Goal: Check status: Check status

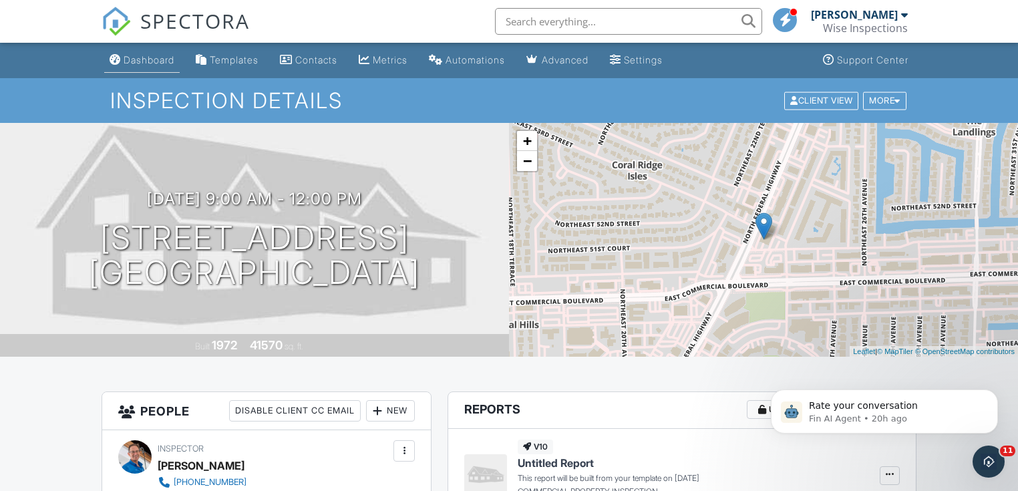
click at [156, 61] on div "Dashboard" at bounding box center [149, 59] width 51 height 11
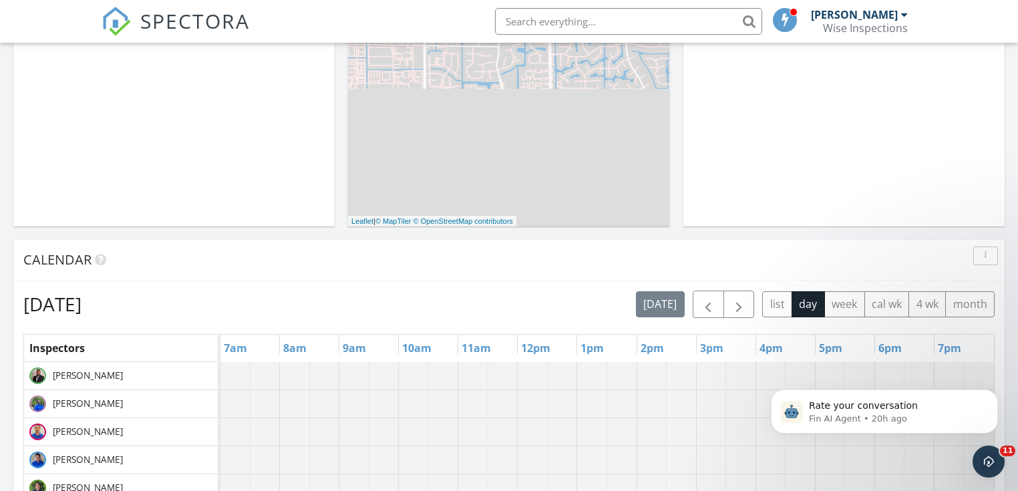
scroll to position [374, 0]
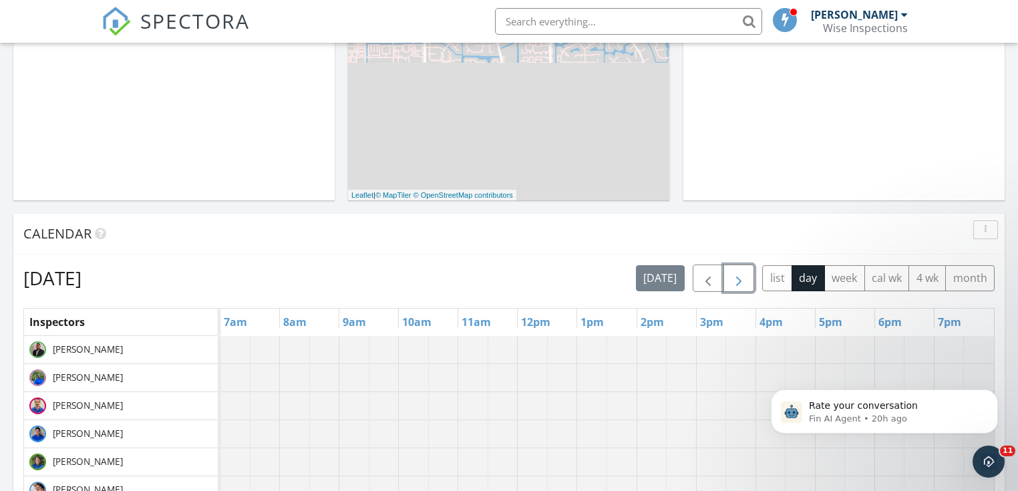
click at [742, 281] on span "button" at bounding box center [739, 278] width 16 height 16
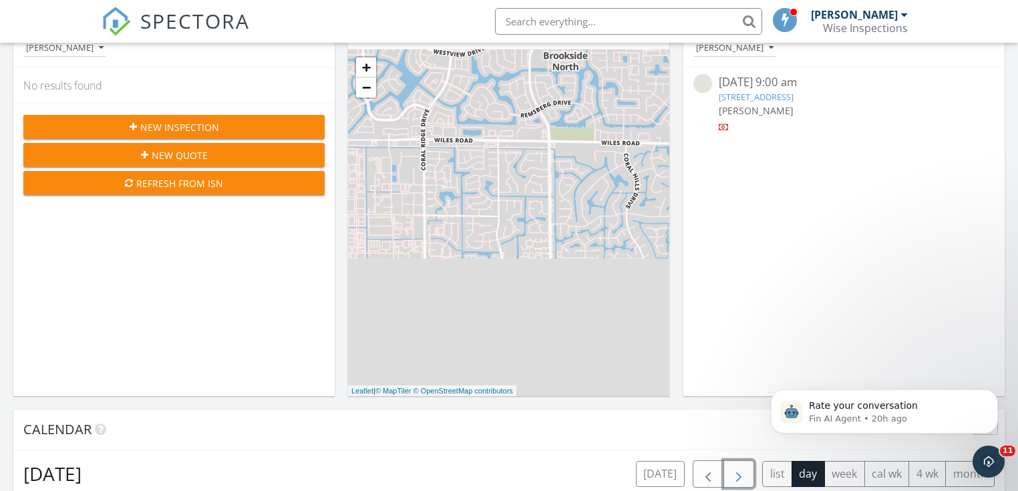
scroll to position [53, 0]
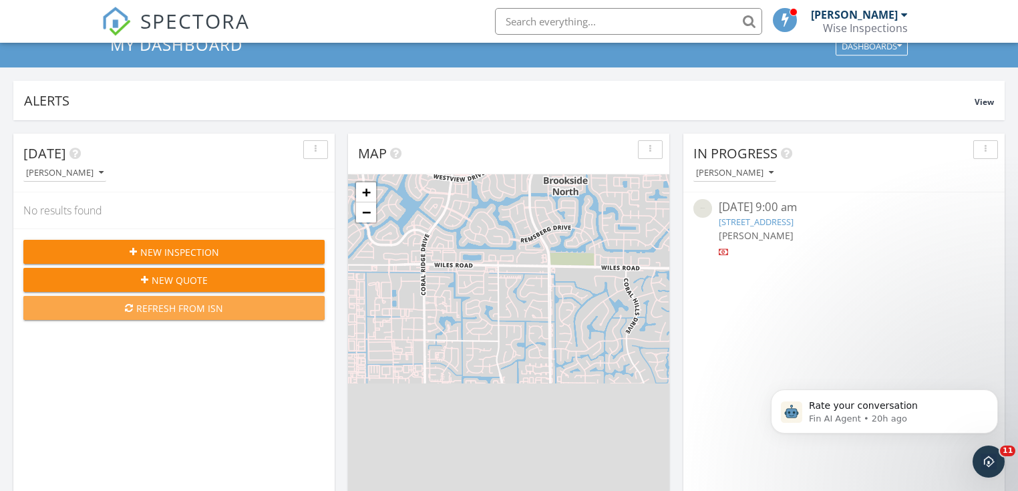
click at [162, 306] on div "Refresh from ISN" at bounding box center [174, 308] width 280 height 14
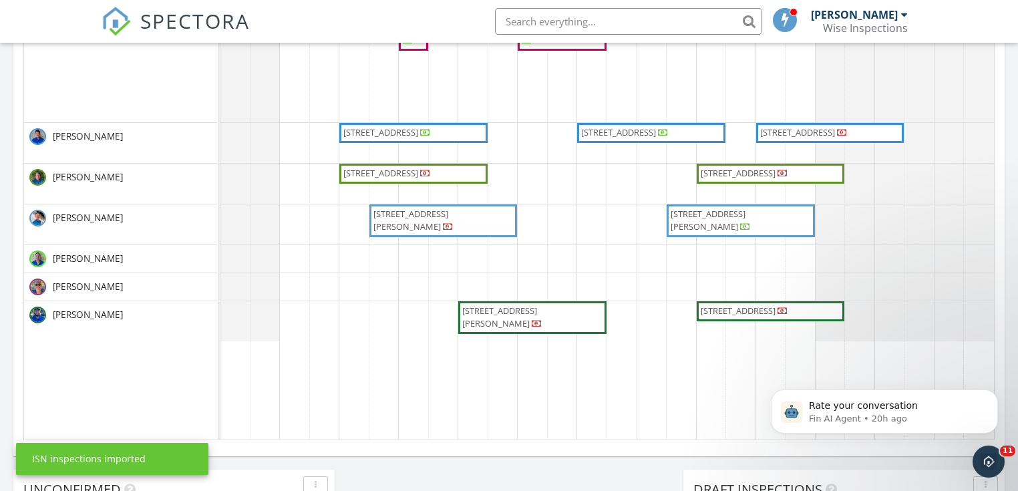
scroll to position [801, 0]
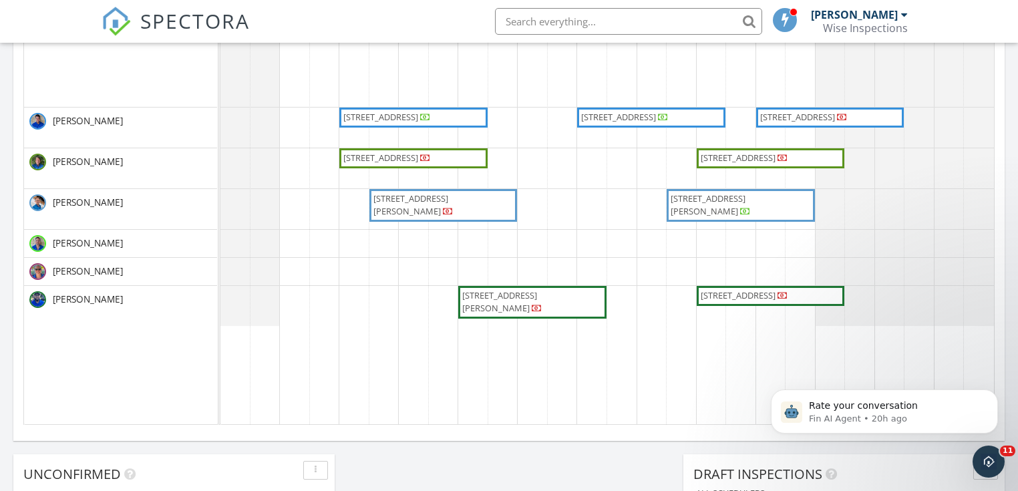
click at [600, 19] on input "text" at bounding box center [628, 21] width 267 height 27
paste input "1512 Florida"
type input "1512 Florida"
click at [757, 18] on input "1512 Florida" at bounding box center [628, 21] width 267 height 27
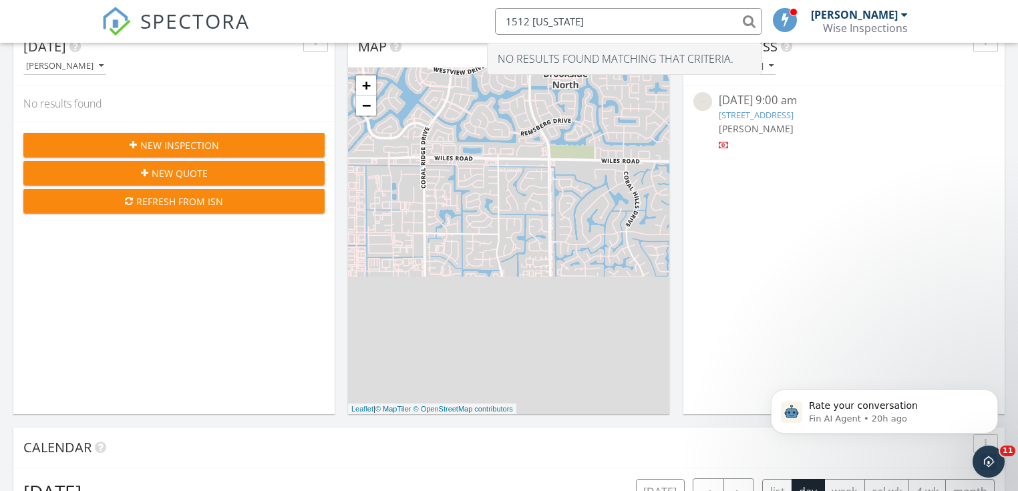
scroll to position [160, 0]
click at [168, 202] on div "Refresh from ISN" at bounding box center [174, 201] width 280 height 14
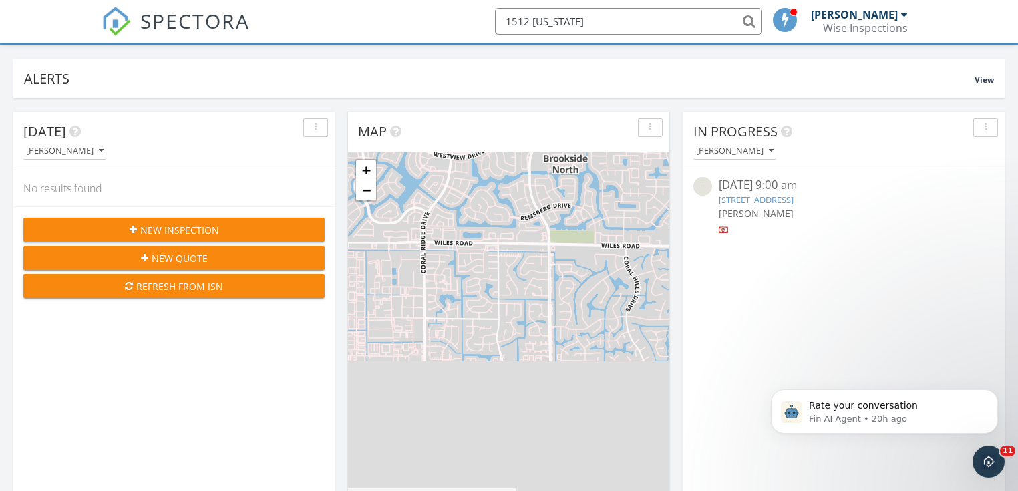
scroll to position [53, 0]
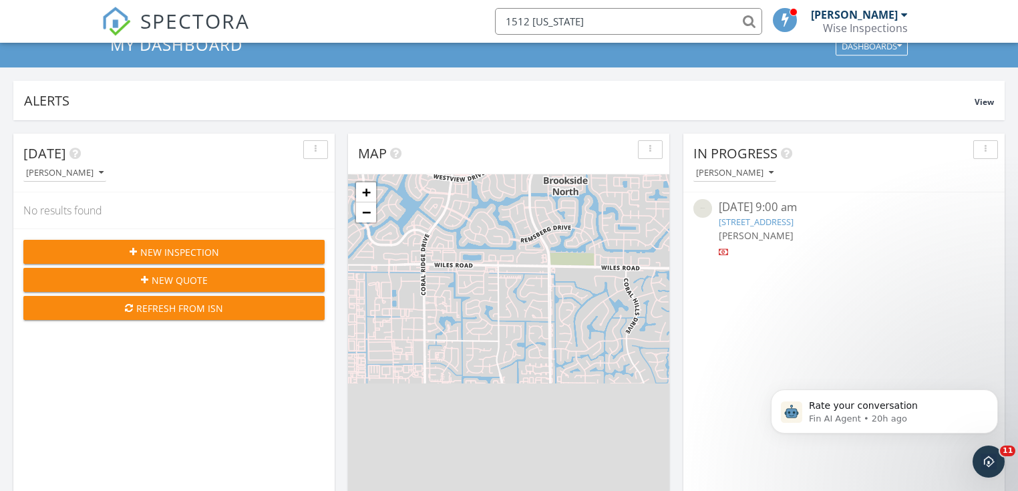
click at [162, 304] on div "Refresh from ISN" at bounding box center [174, 308] width 280 height 14
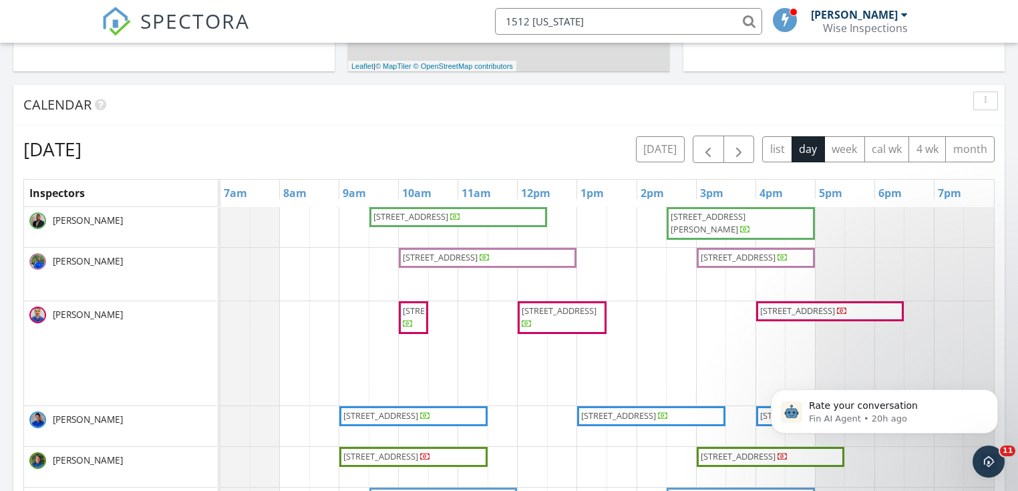
scroll to position [481, 0]
